Goal: Obtain resource: Obtain resource

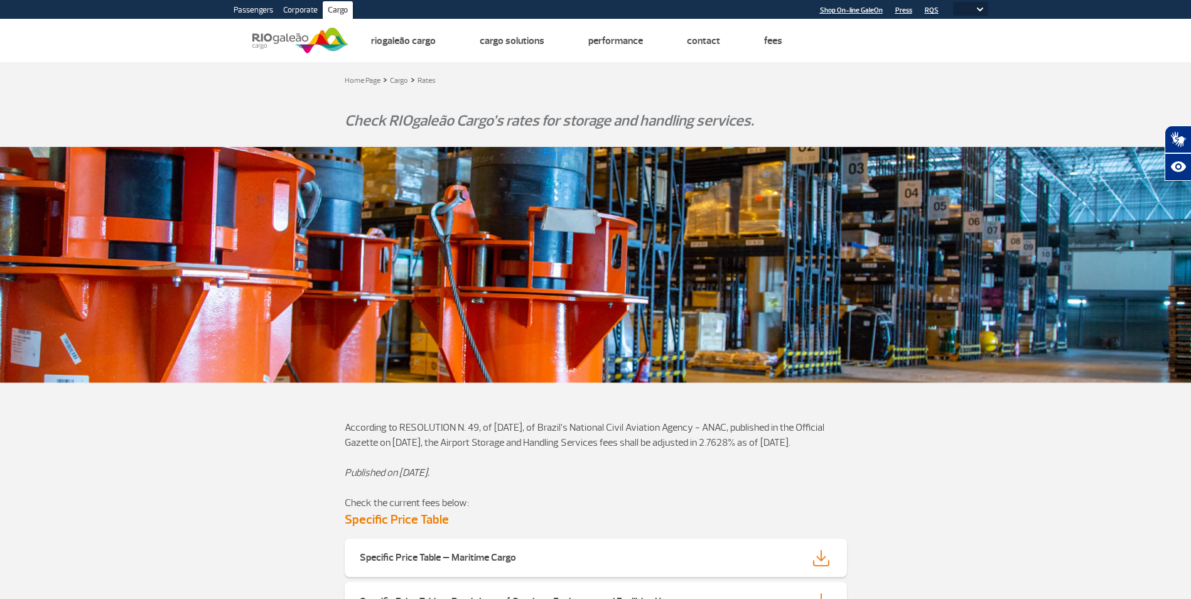
click at [979, 14] on select "PT ENG ESP" at bounding box center [970, 9] width 35 height 14
select select "pt-BR"
click at [953, 2] on select "PT ENG ESP" at bounding box center [970, 9] width 35 height 14
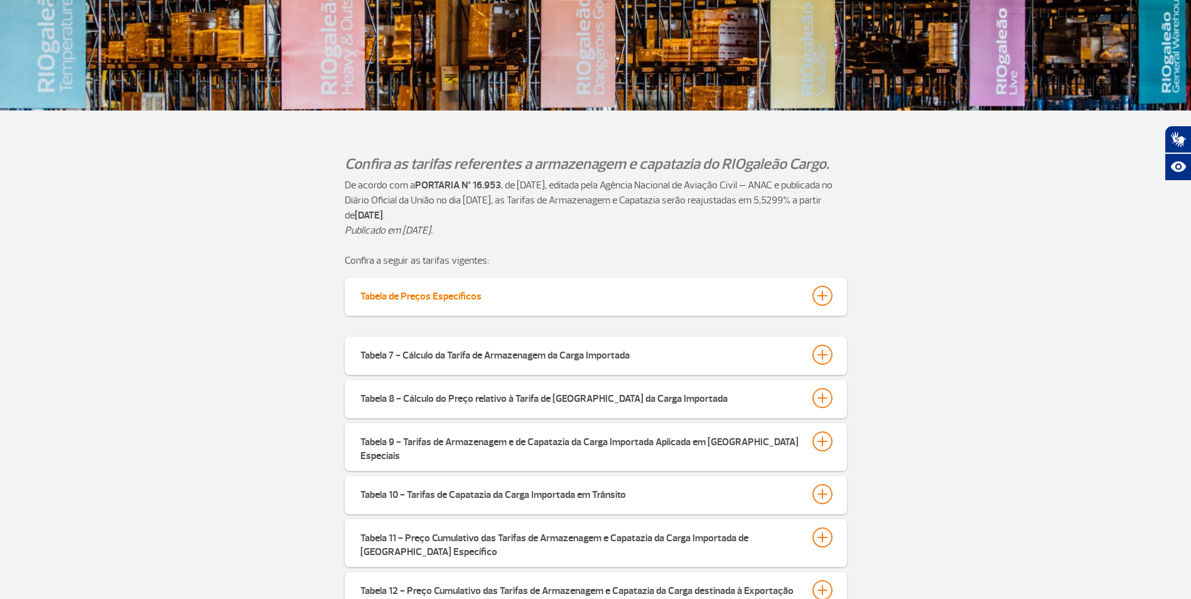
scroll to position [251, 0]
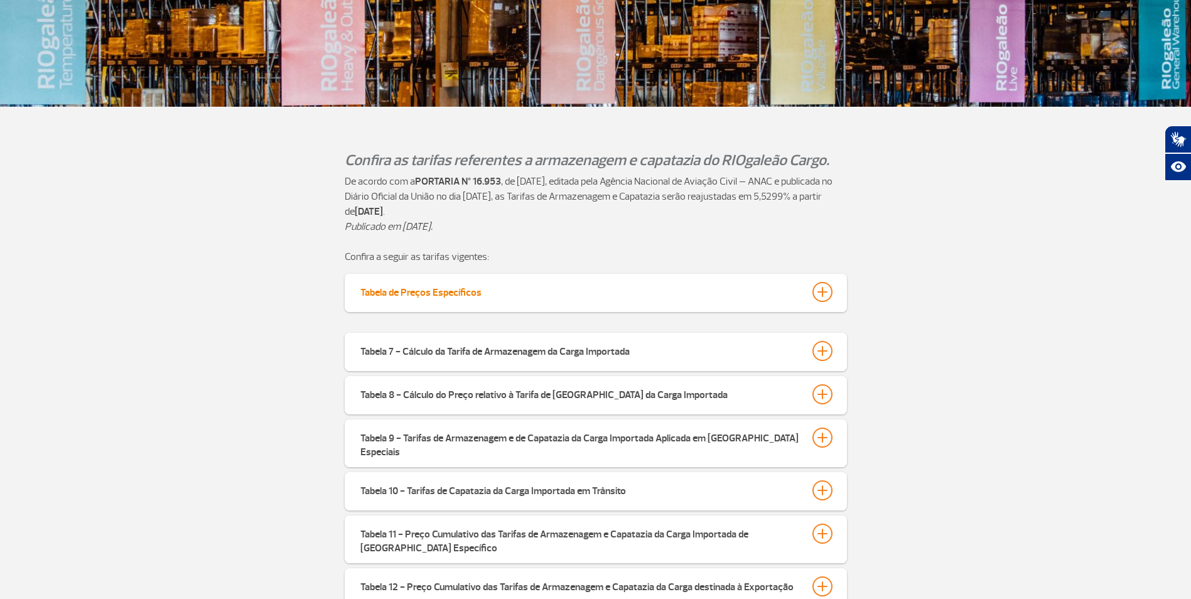
click at [818, 297] on div at bounding box center [822, 292] width 20 height 20
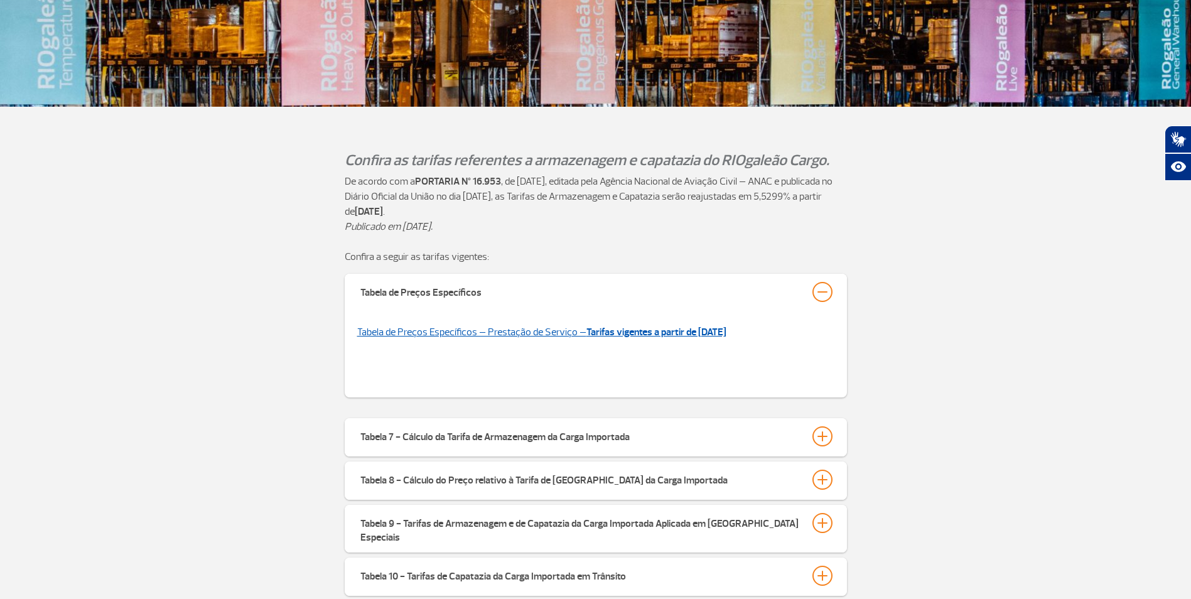
click at [671, 335] on strong "Tarifas vigentes a partir de [DATE]" at bounding box center [656, 332] width 140 height 13
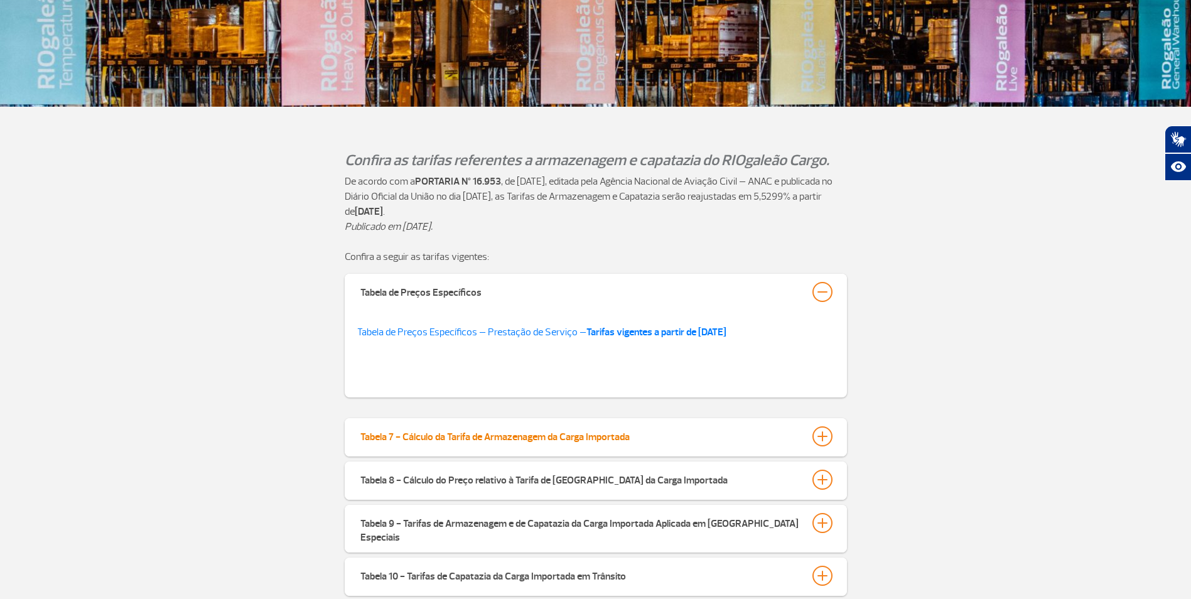
click at [825, 438] on div at bounding box center [822, 436] width 20 height 20
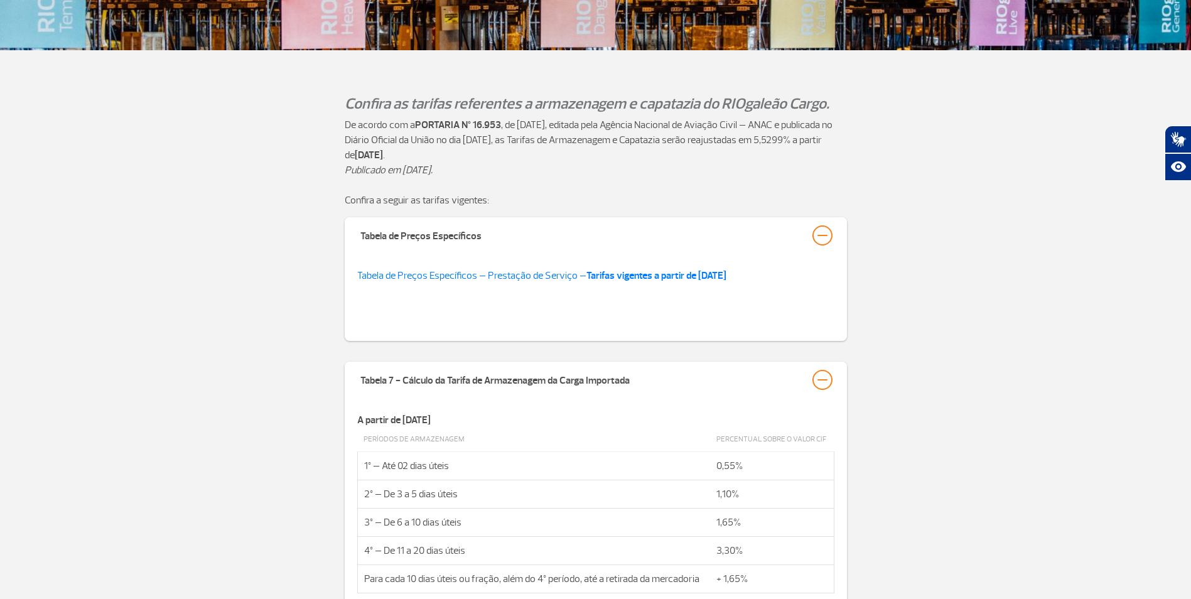
scroll to position [377, 0]
